Goal: Book appointment/travel/reservation

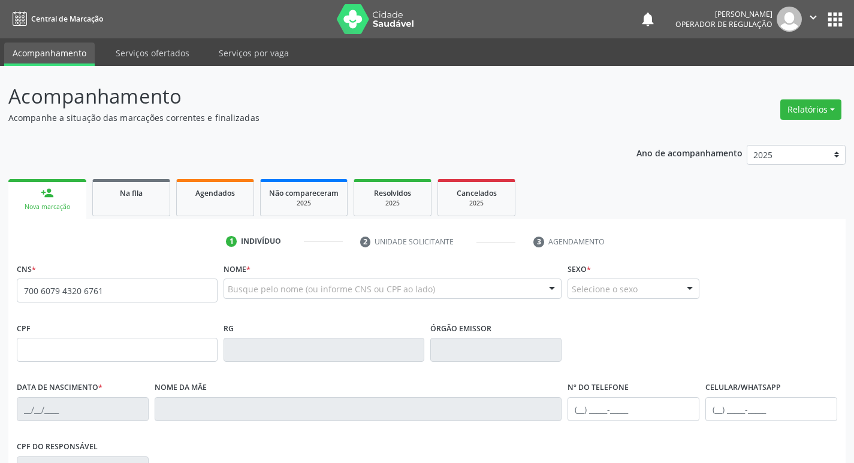
type input "700 6079 4320 6761"
type input "602.283.184-91"
type input "[DATE]"
type input "[PERSON_NAME] da Conceicao"
type input "[PHONE_NUMBER]"
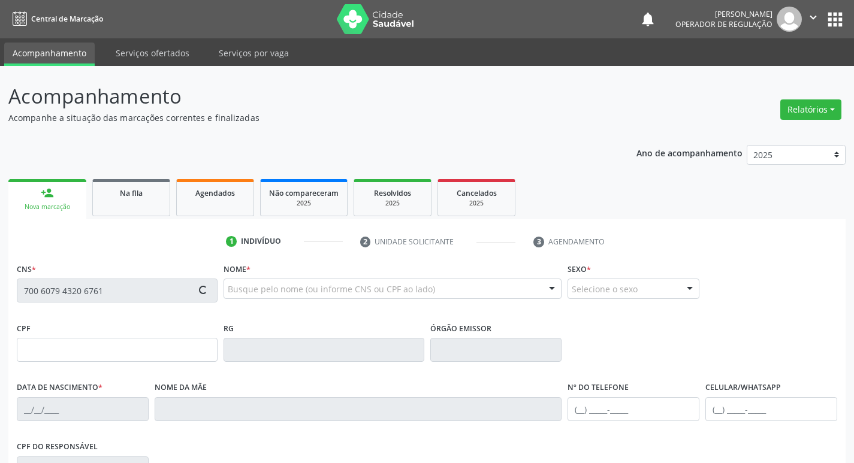
type input "[PHONE_NUMBER]"
type input "034.545.434-01"
type input "55"
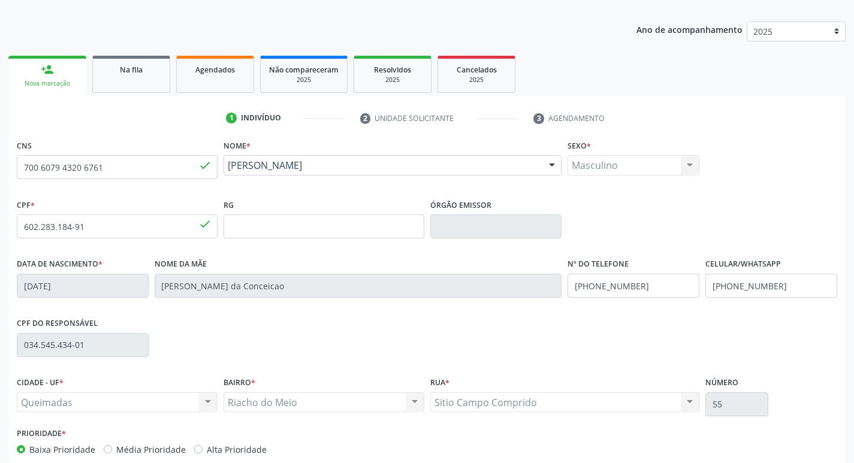
scroll to position [186, 0]
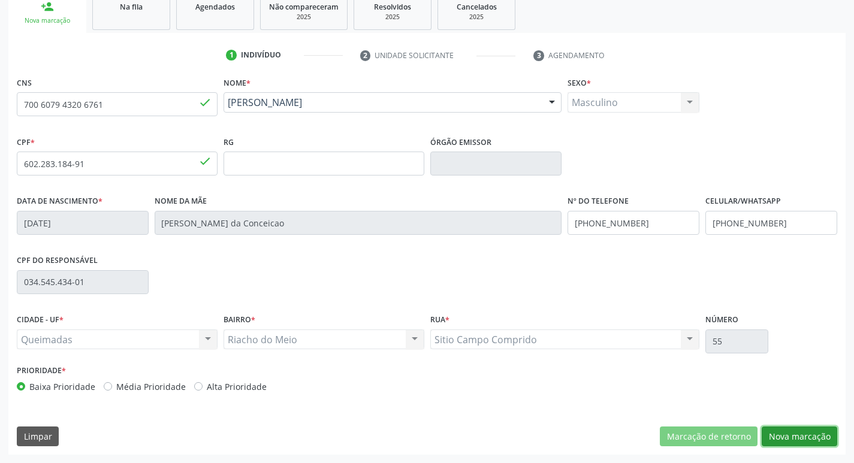
click at [780, 442] on button "Nova marcação" at bounding box center [800, 437] width 76 height 20
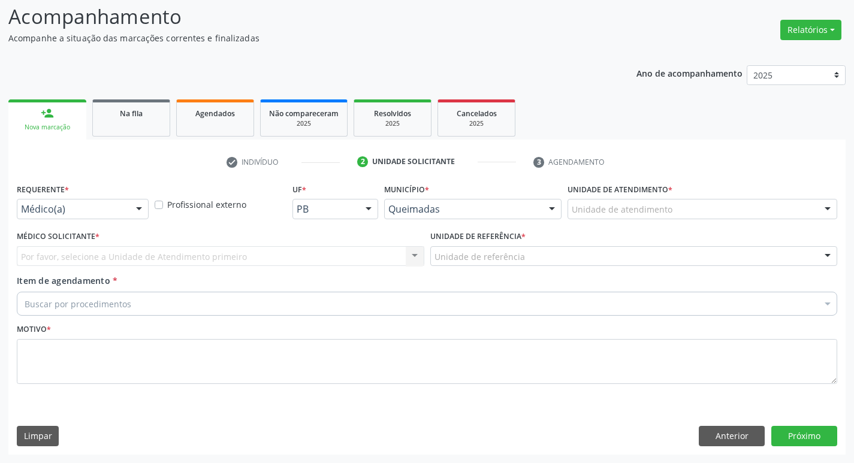
click at [82, 220] on div "Requerente * Médico(a) Médico(a) Enfermeiro(a) Paciente Nenhum resultado encont…" at bounding box center [83, 203] width 138 height 47
click at [129, 212] on div "Médico(a) Médico(a) Enfermeiro(a) Paciente Nenhum resultado encontrado para: " …" at bounding box center [83, 209] width 132 height 20
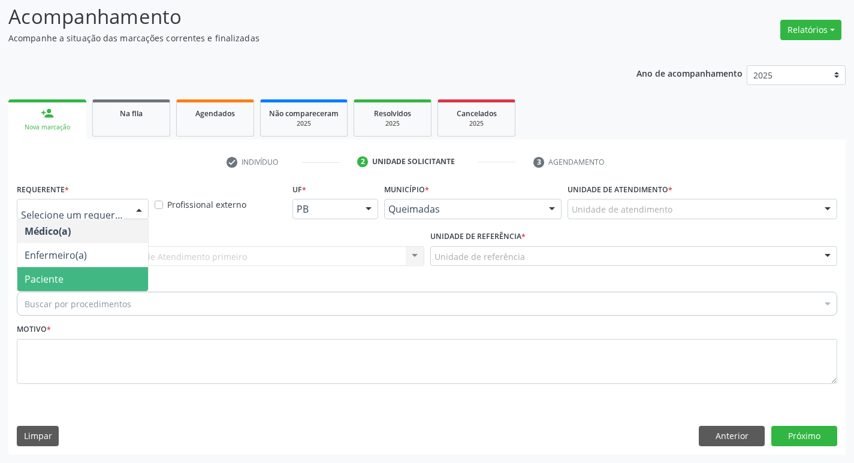
click at [71, 276] on span "Paciente" at bounding box center [82, 279] width 131 height 24
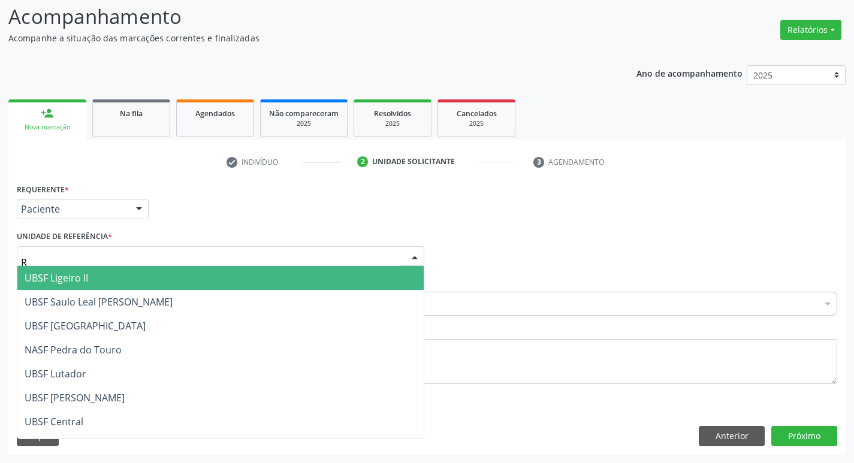
type input "RI"
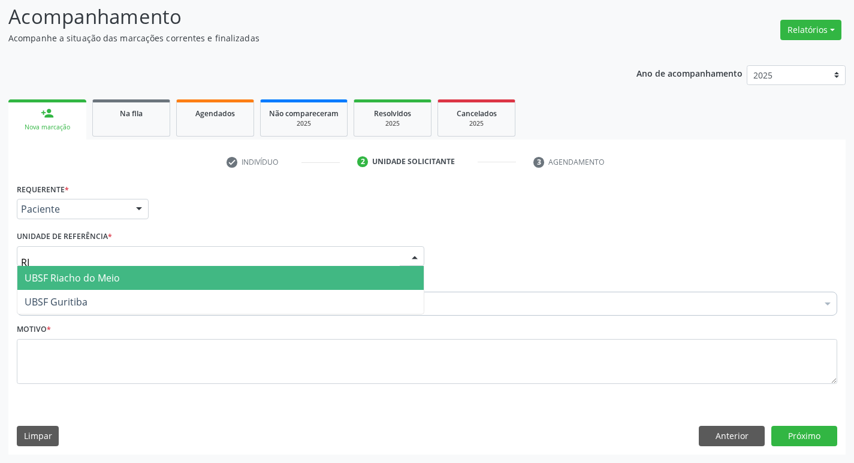
click at [90, 274] on span "UBSF Riacho do Meio" at bounding box center [72, 277] width 95 height 13
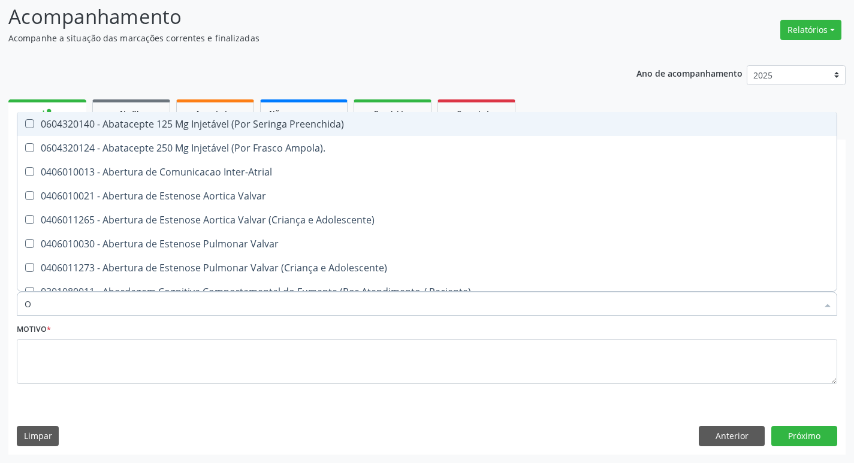
type input "ORTOPEDISTA"
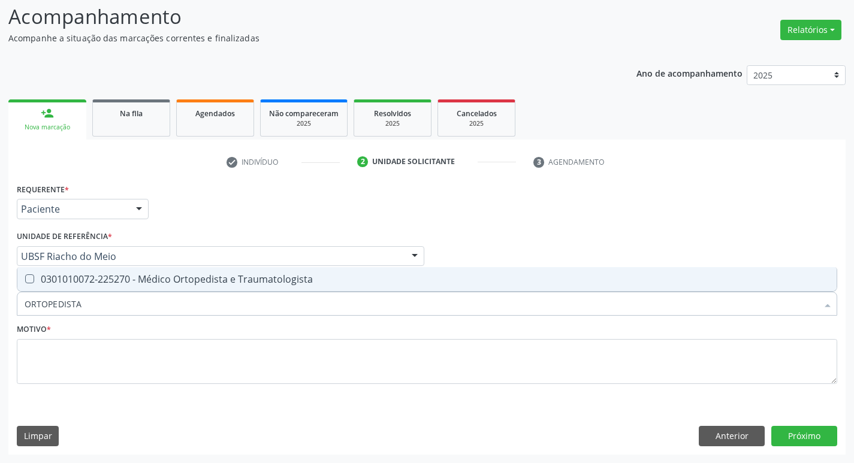
click at [129, 286] on span "0301010072-225270 - Médico Ortopedista e Traumatologista" at bounding box center [426, 279] width 819 height 24
checkbox Traumatologista "true"
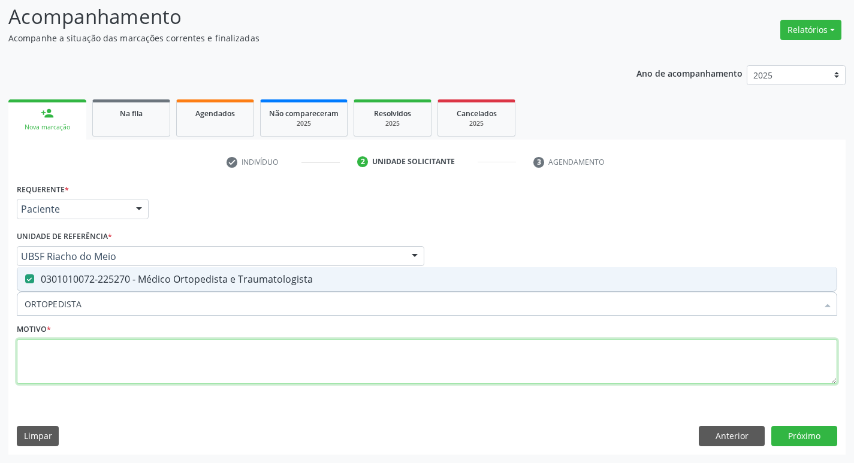
click at [127, 364] on textarea at bounding box center [427, 362] width 820 height 46
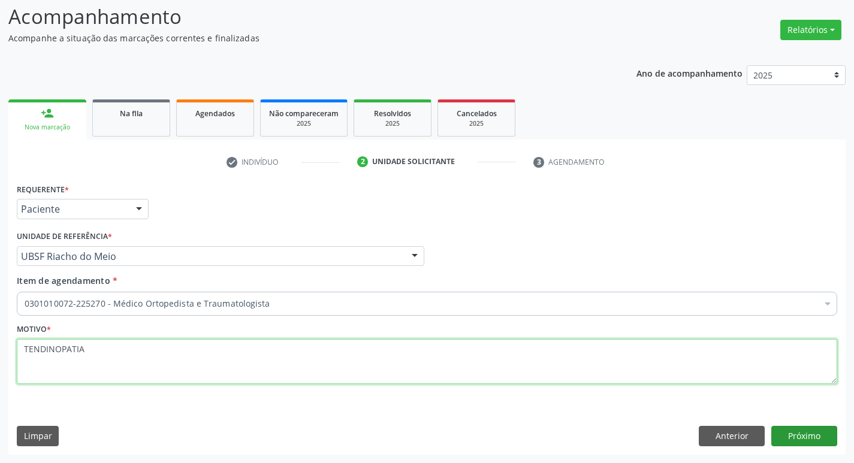
type textarea "TENDINOPATIA"
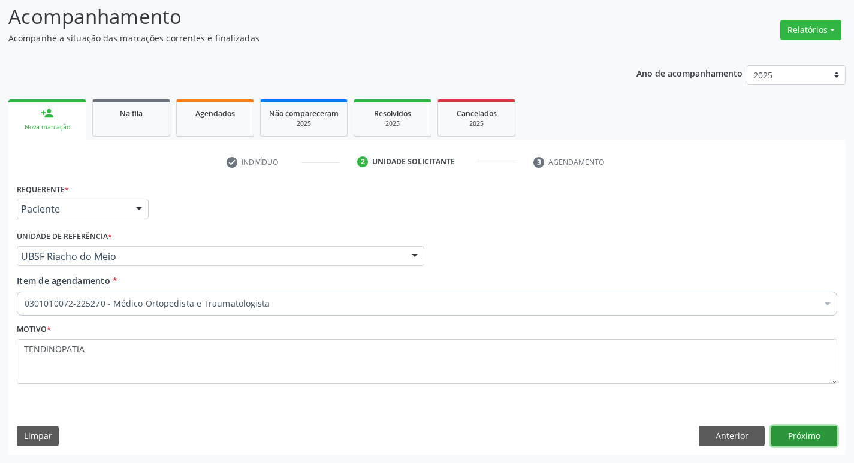
click at [797, 437] on button "Próximo" at bounding box center [804, 436] width 66 height 20
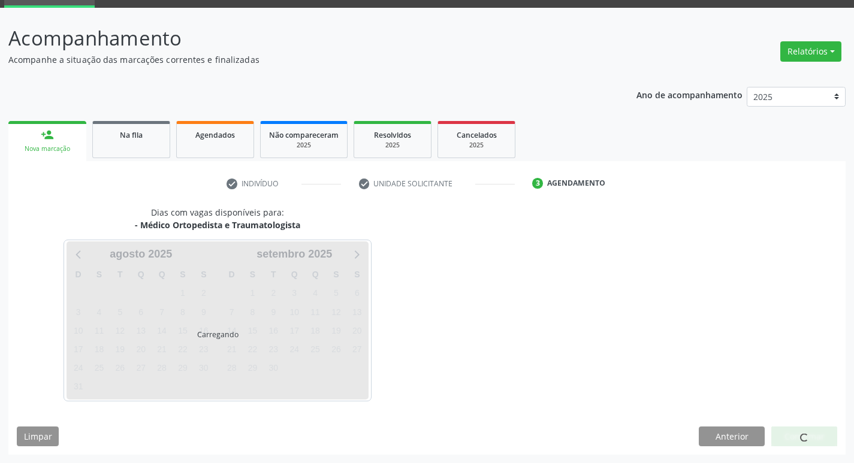
scroll to position [58, 0]
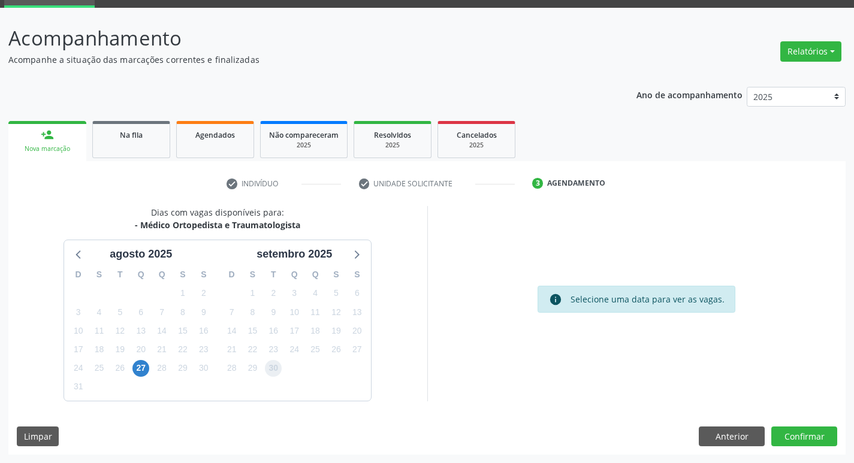
click at [273, 360] on span "30" at bounding box center [273, 368] width 17 height 17
click at [833, 437] on button "Confirmar" at bounding box center [804, 437] width 66 height 20
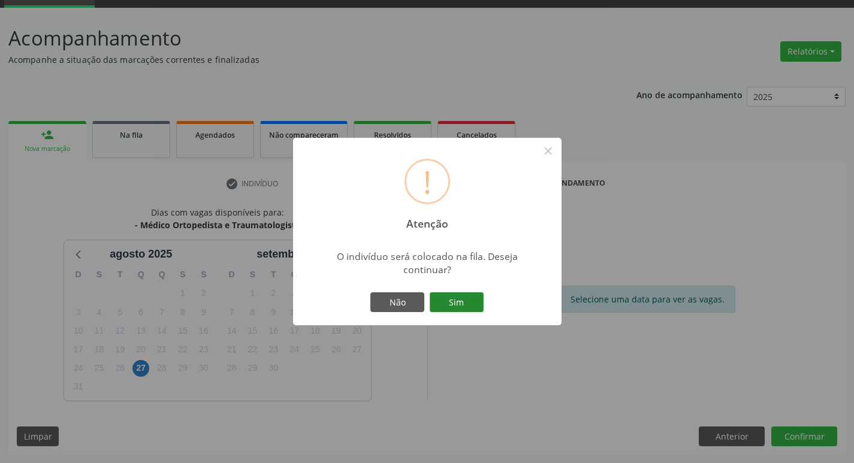
click at [457, 300] on button "Sim" at bounding box center [457, 302] width 54 height 20
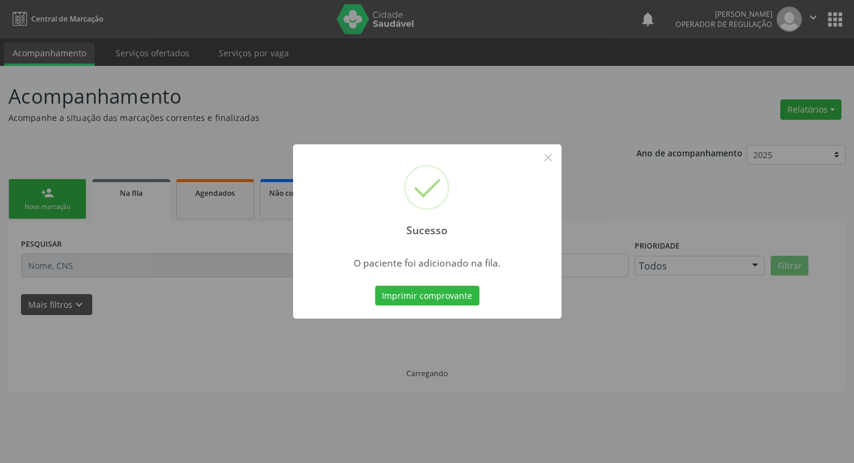
scroll to position [0, 0]
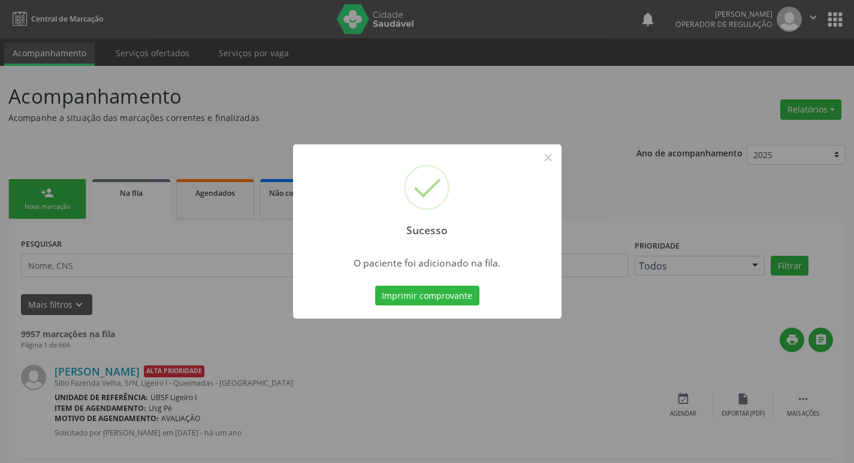
click at [640, 75] on div "Sucesso × O paciente foi adicionado na fila. Imprimir comprovante Cancel" at bounding box center [427, 231] width 854 height 463
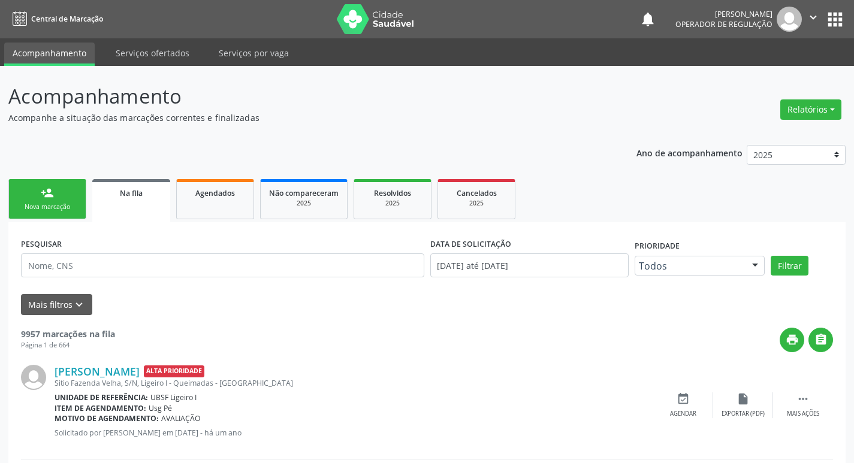
click at [832, 16] on button "apps" at bounding box center [835, 19] width 21 height 21
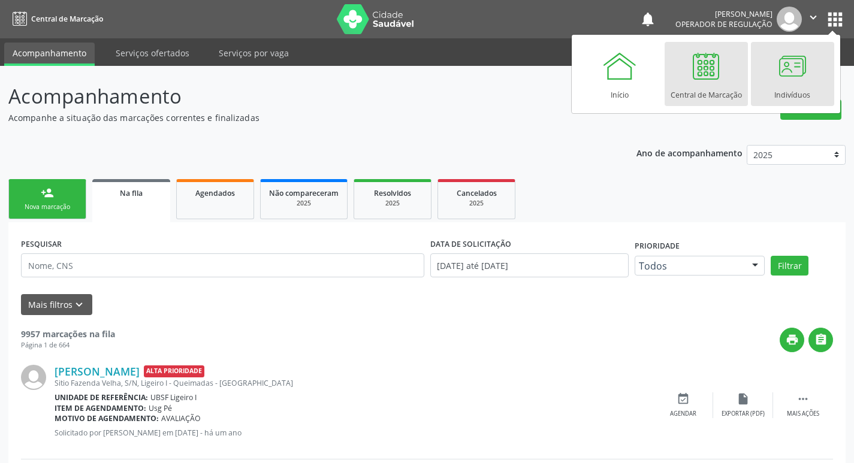
click at [799, 73] on div at bounding box center [792, 66] width 36 height 36
